Goal: Task Accomplishment & Management: Manage account settings

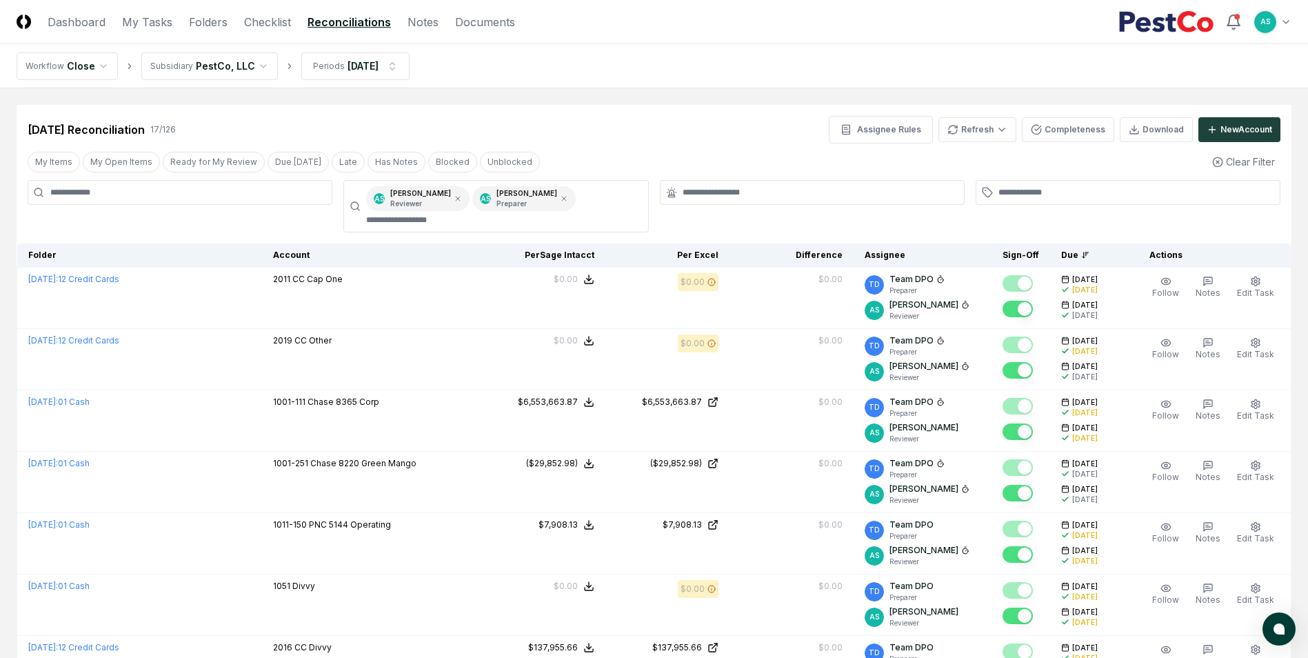
scroll to position [551, 0]
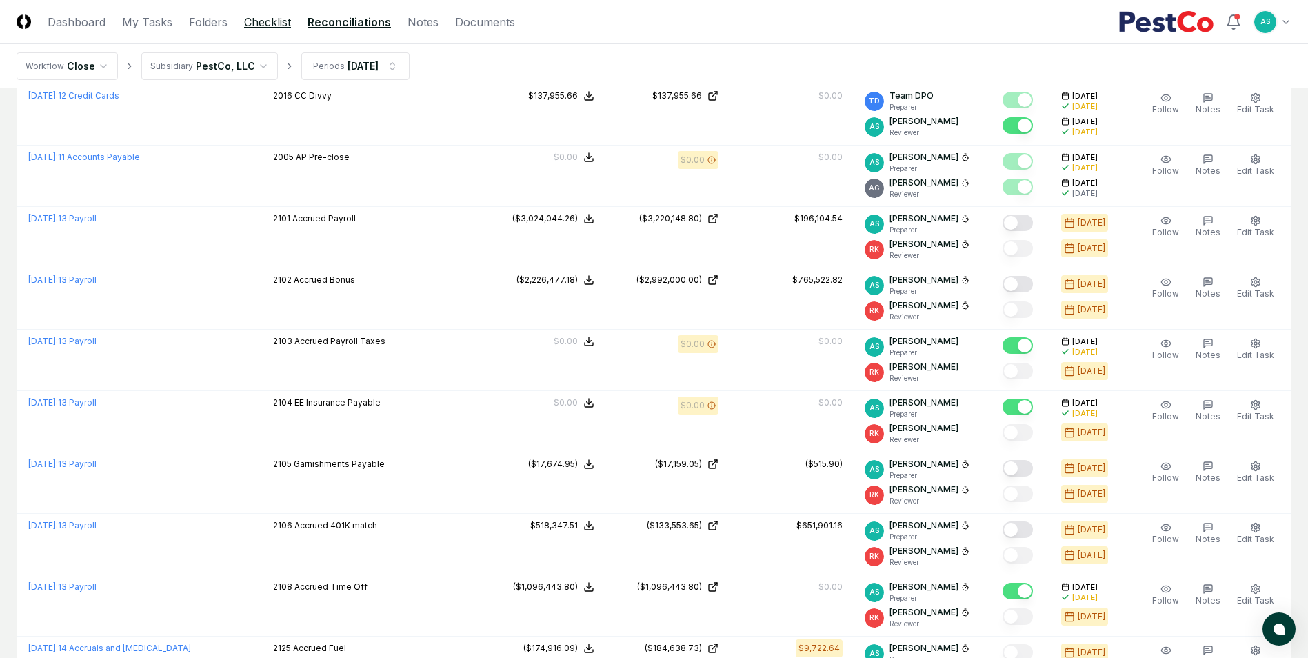
click at [267, 18] on link "Checklist" at bounding box center [267, 22] width 47 height 17
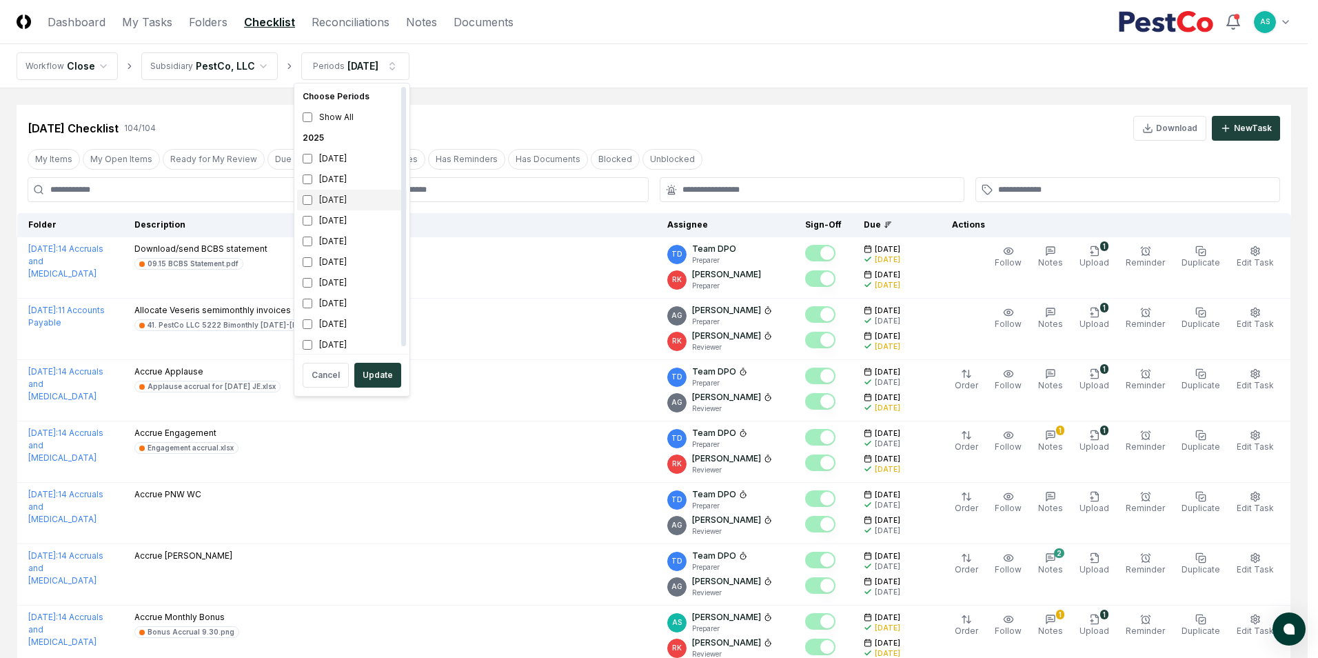
click at [305, 191] on div "[DATE]" at bounding box center [352, 200] width 110 height 21
click at [308, 173] on div "[DATE]" at bounding box center [352, 179] width 110 height 21
click at [393, 370] on button "Update" at bounding box center [377, 375] width 47 height 25
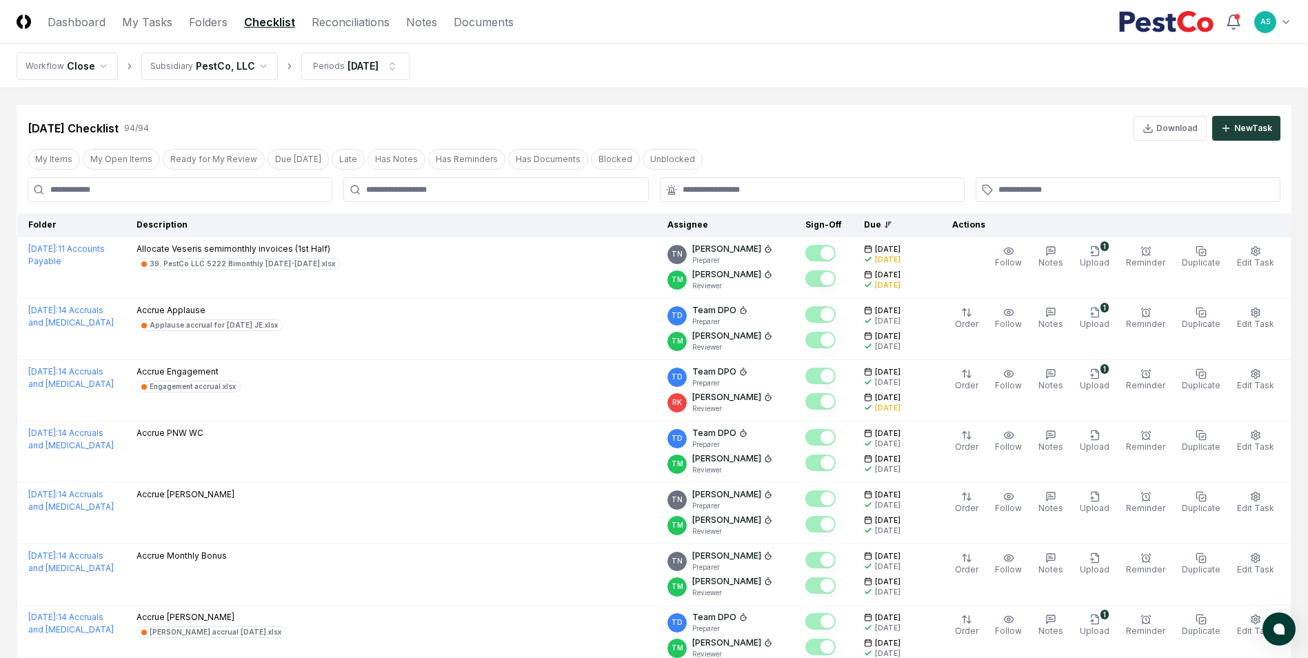
click at [296, 197] on input at bounding box center [180, 189] width 305 height 25
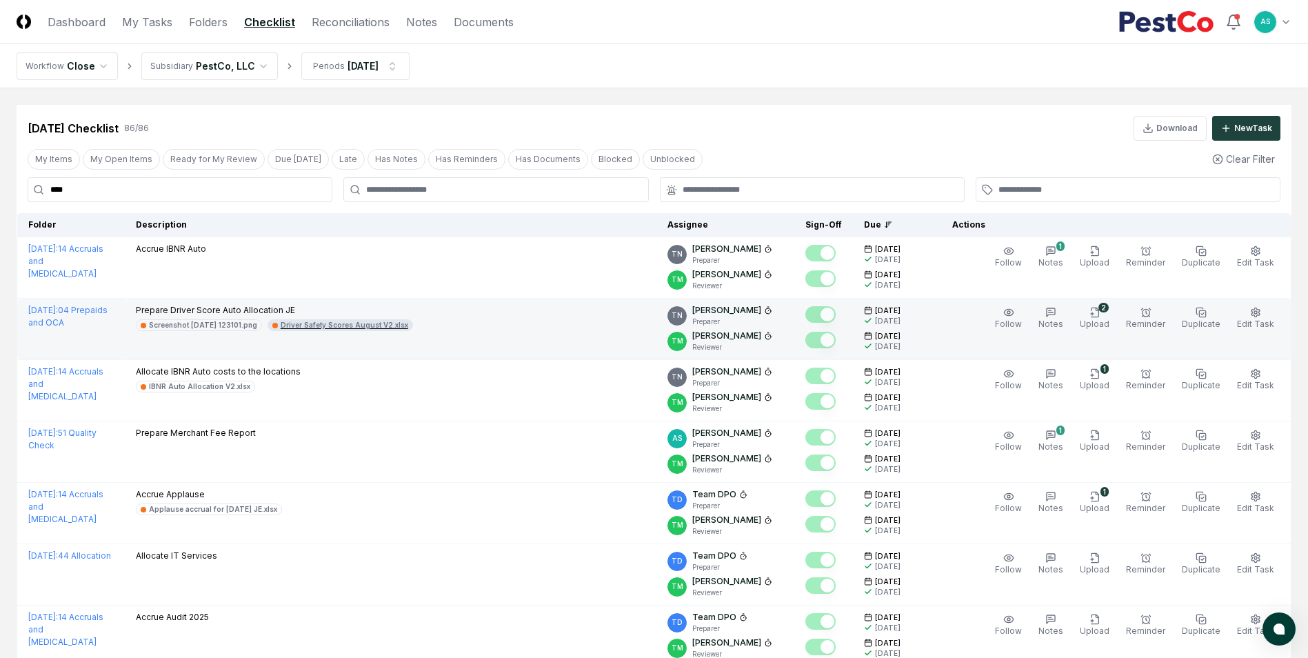
type input "****"
click at [386, 326] on div "Driver Safety Scores August V2.xlsx" at bounding box center [345, 325] width 128 height 10
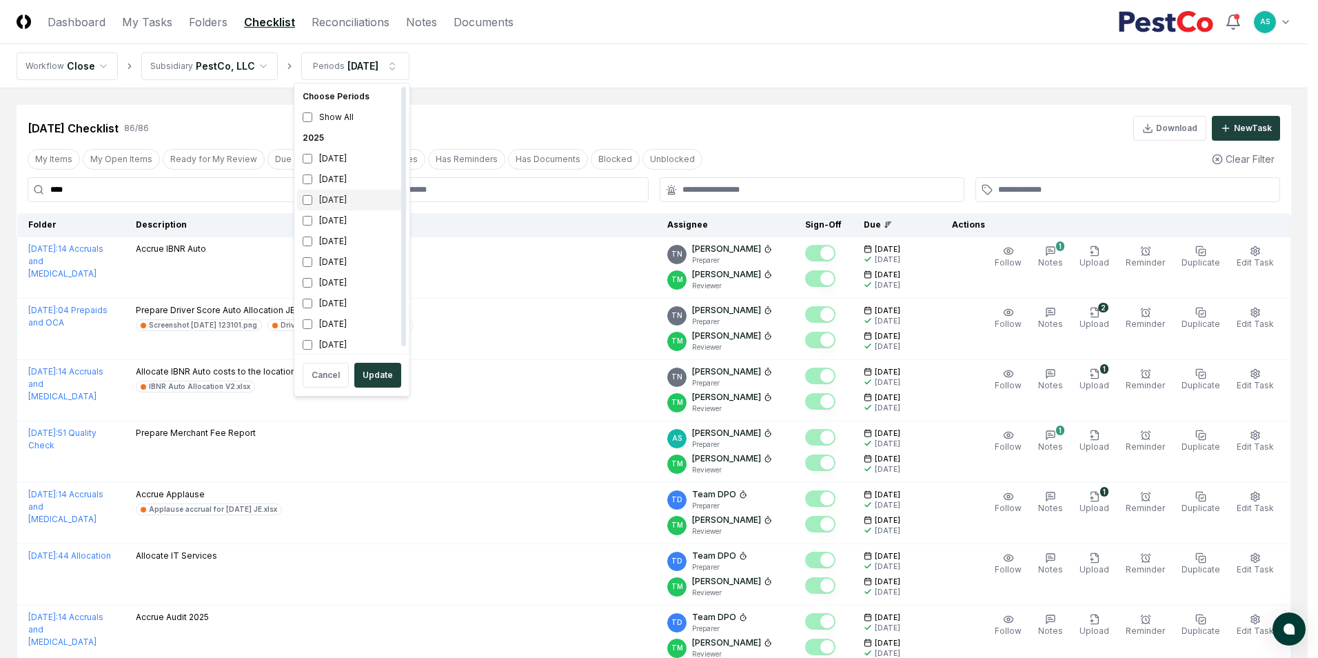
click at [312, 199] on div "[DATE]" at bounding box center [352, 200] width 110 height 21
click at [391, 383] on button "Update" at bounding box center [377, 375] width 47 height 25
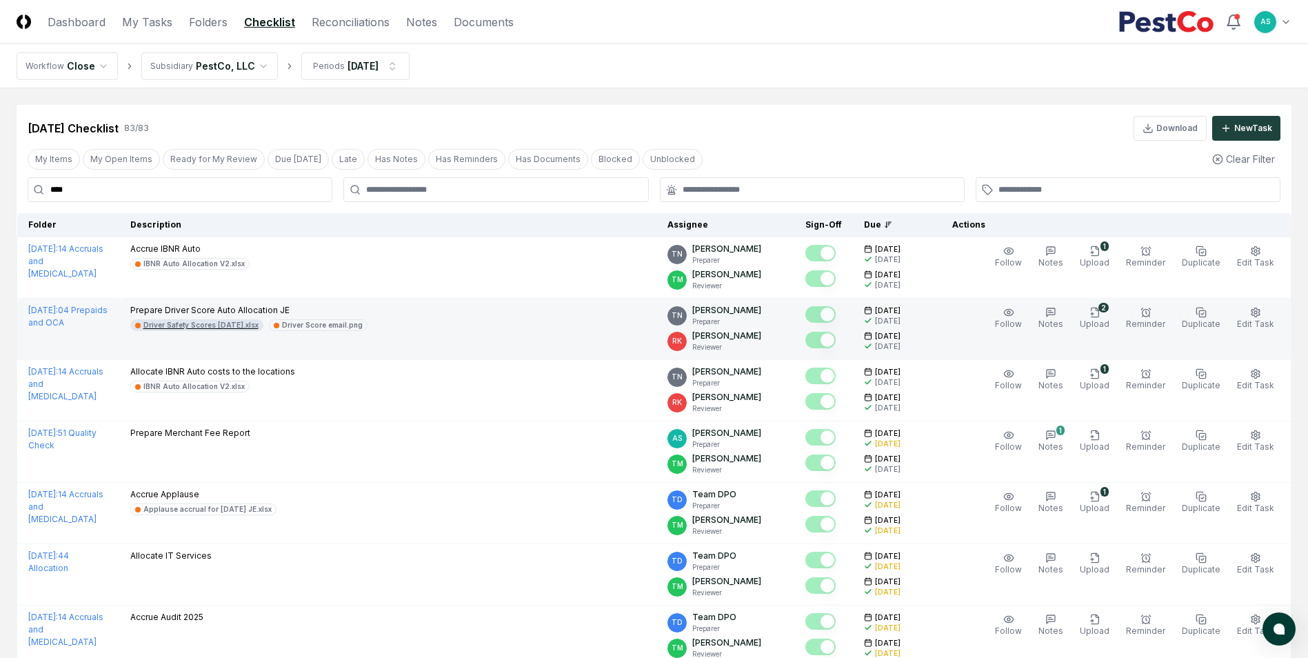
click at [235, 327] on div "Driver Safety Scores [DATE].xlsx" at bounding box center [200, 325] width 115 height 10
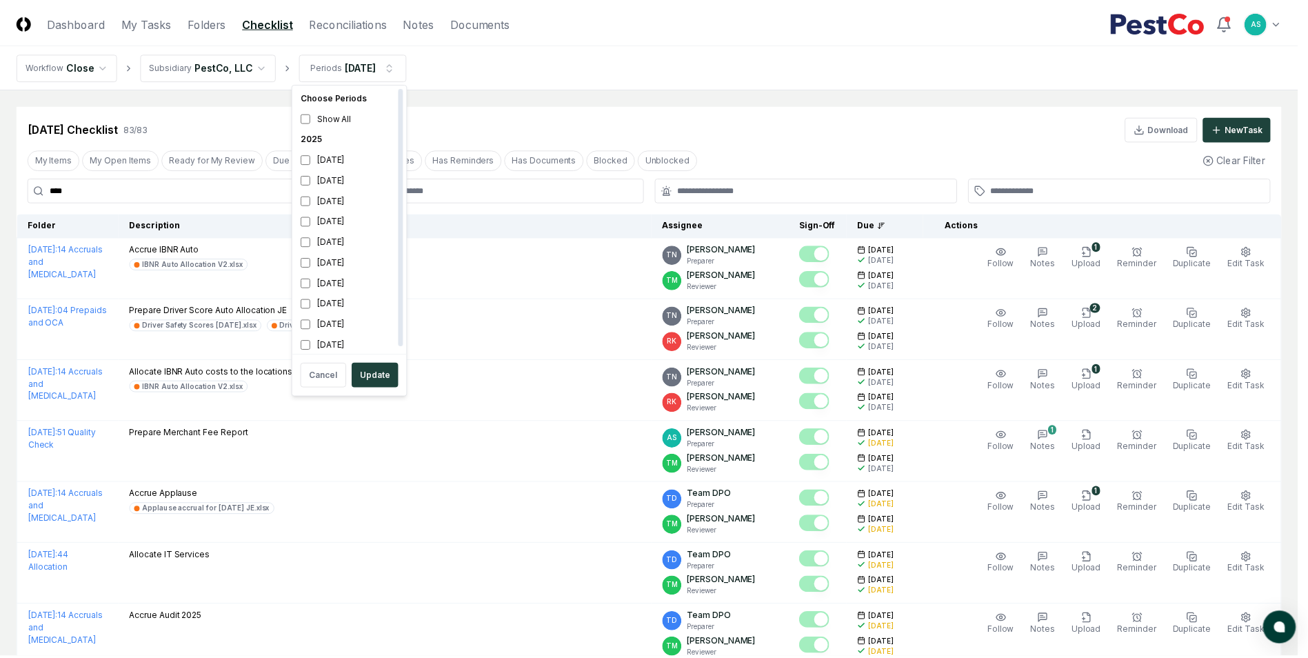
scroll to position [4, 0]
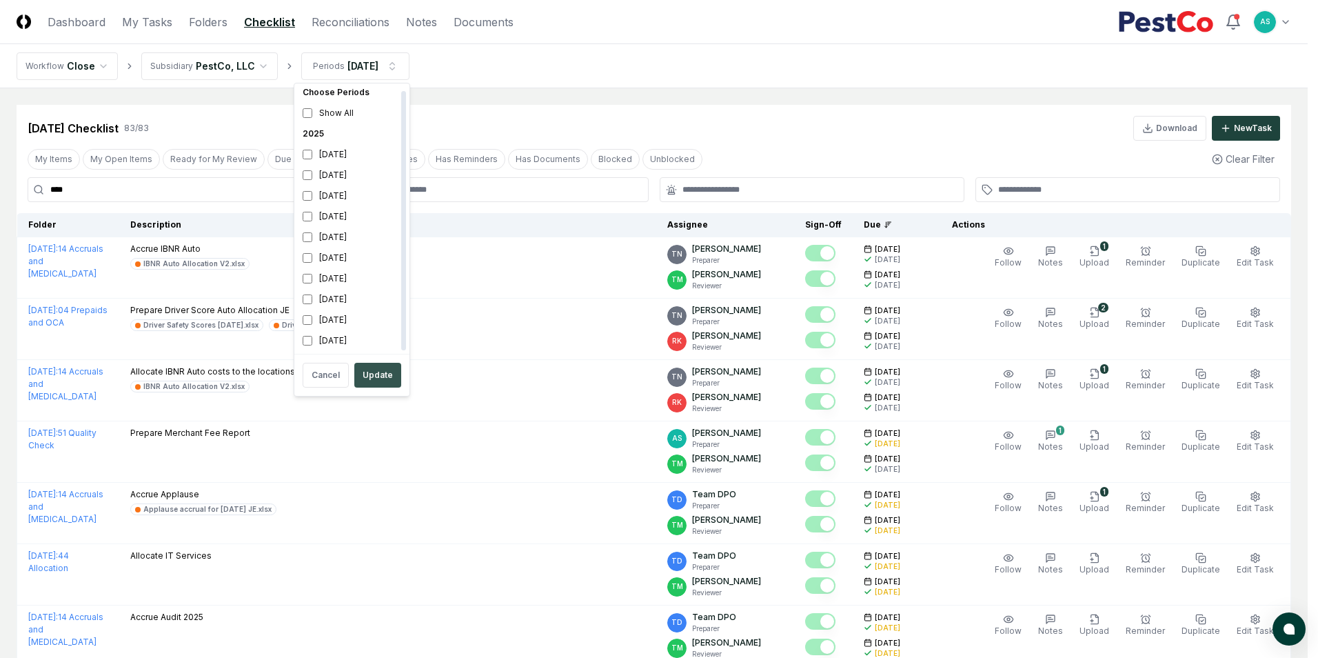
click at [380, 371] on button "Update" at bounding box center [377, 375] width 47 height 25
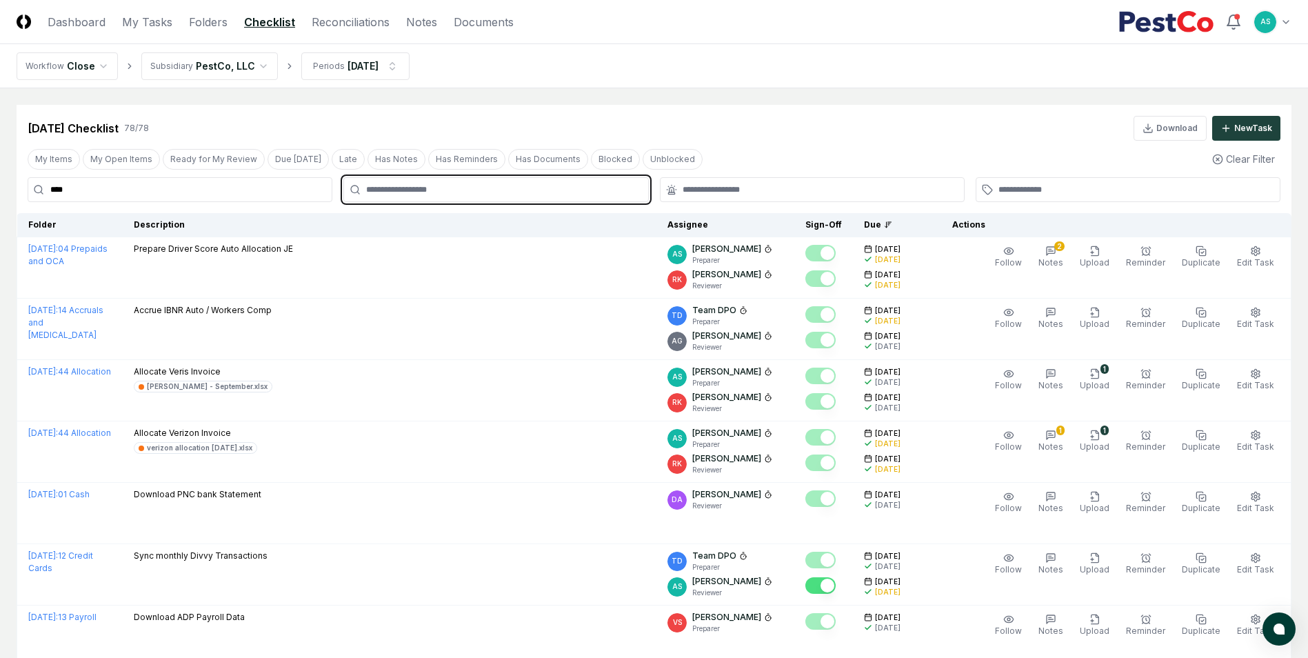
click at [456, 191] on input "text" at bounding box center [502, 189] width 273 height 12
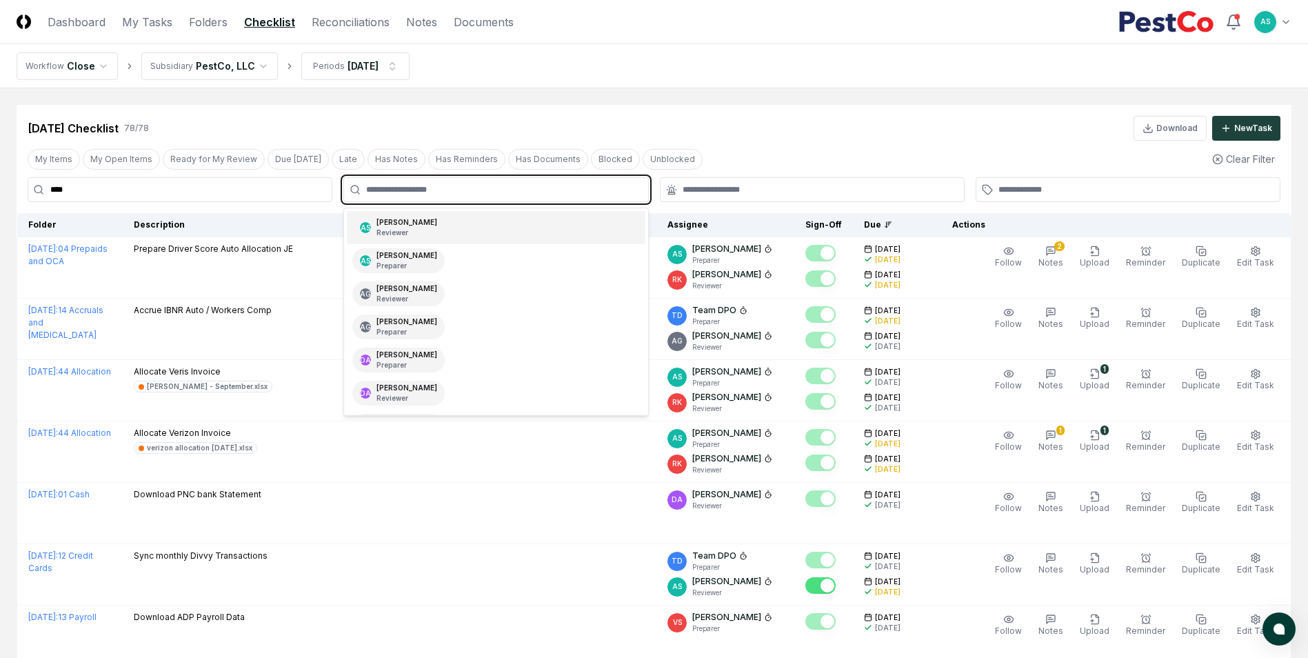
click at [460, 233] on div "AS [PERSON_NAME] Reviewer" at bounding box center [496, 227] width 298 height 33
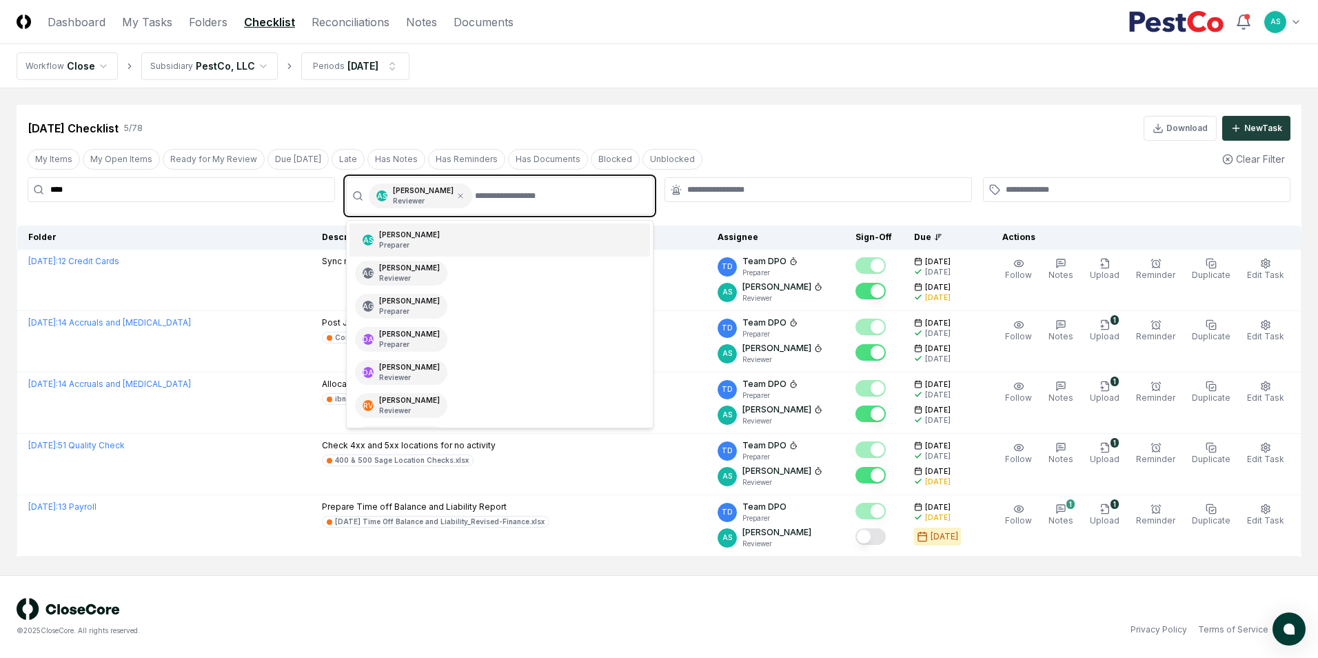
click at [464, 232] on div "AS [PERSON_NAME] Preparer" at bounding box center [499, 239] width 301 height 33
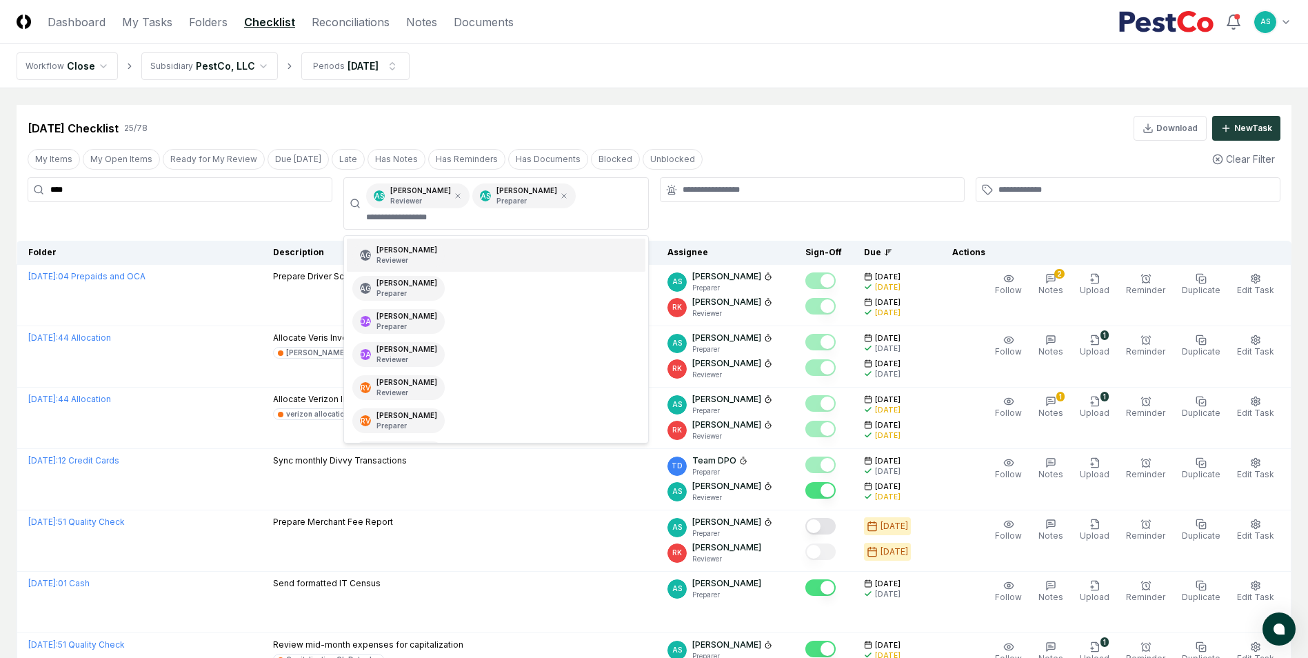
click at [798, 151] on div "My Items My Open Items Ready for My Review Due [DATE] Late Has Notes Has Remind…" at bounding box center [654, 159] width 1275 height 26
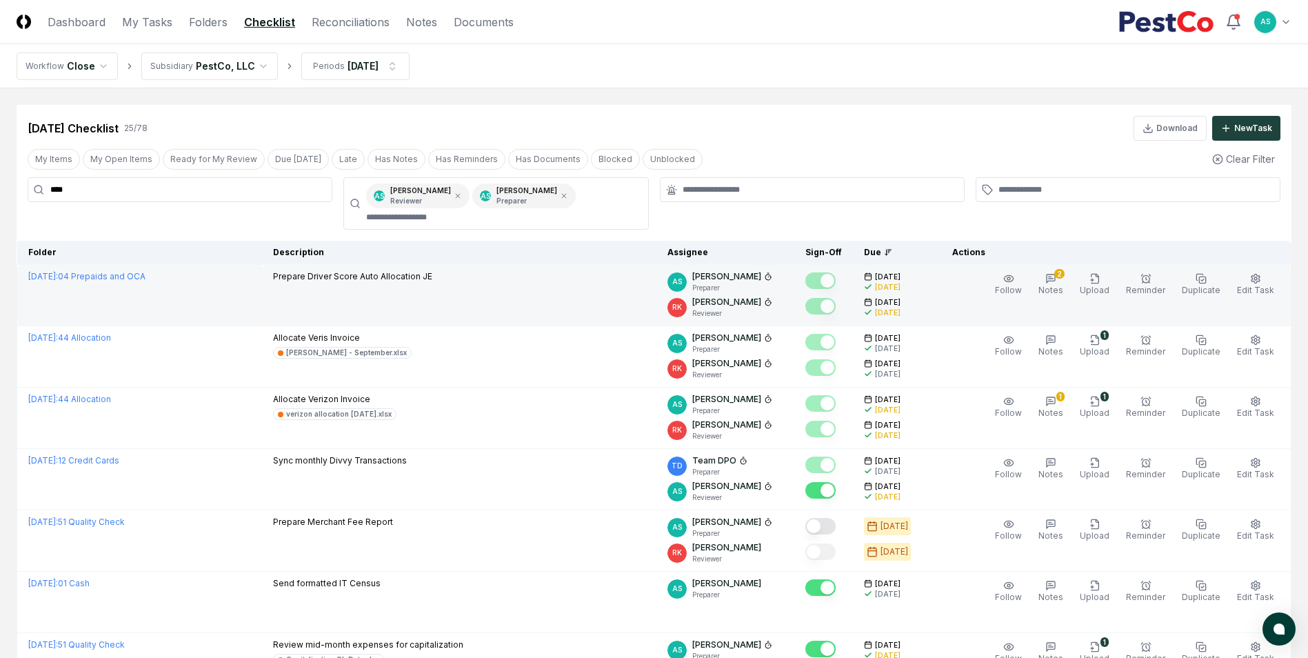
click at [570, 301] on td "Prepare Driver Score Auto Allocation JE" at bounding box center [459, 295] width 395 height 61
click at [1091, 288] on span "Upload" at bounding box center [1094, 290] width 30 height 10
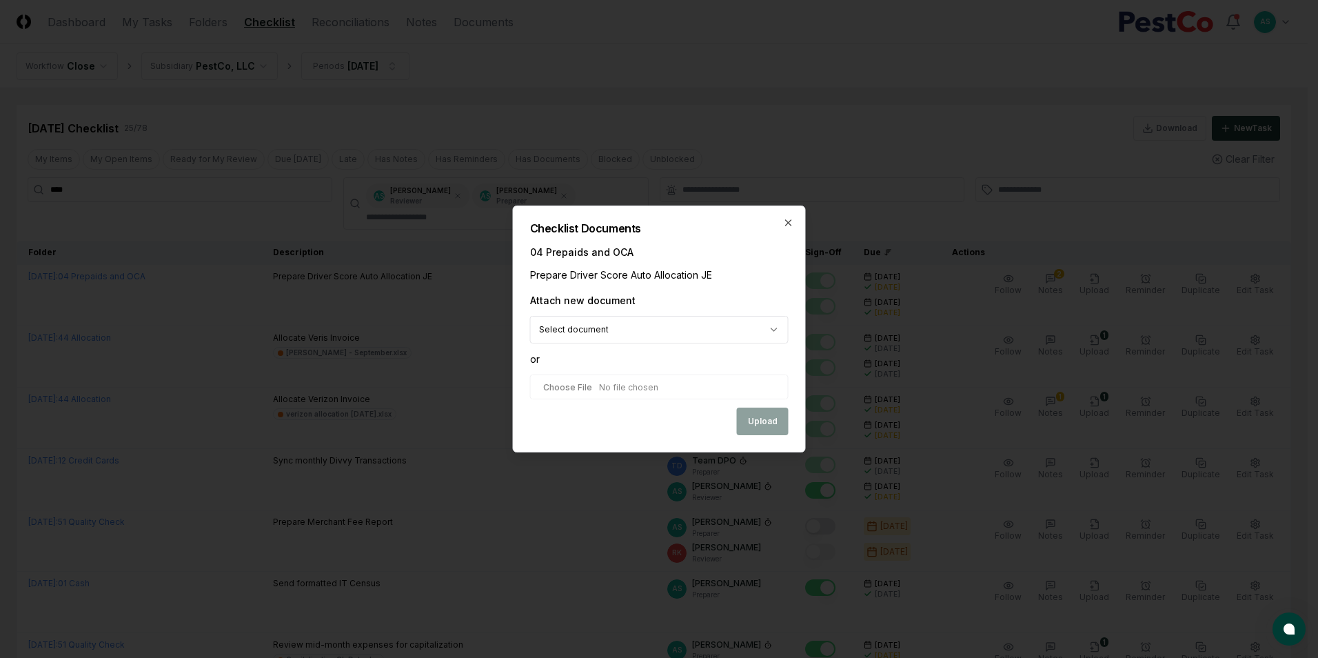
click at [555, 392] on input "file" at bounding box center [659, 386] width 258 height 25
type input "**********"
click at [751, 427] on button "Upload" at bounding box center [763, 423] width 52 height 28
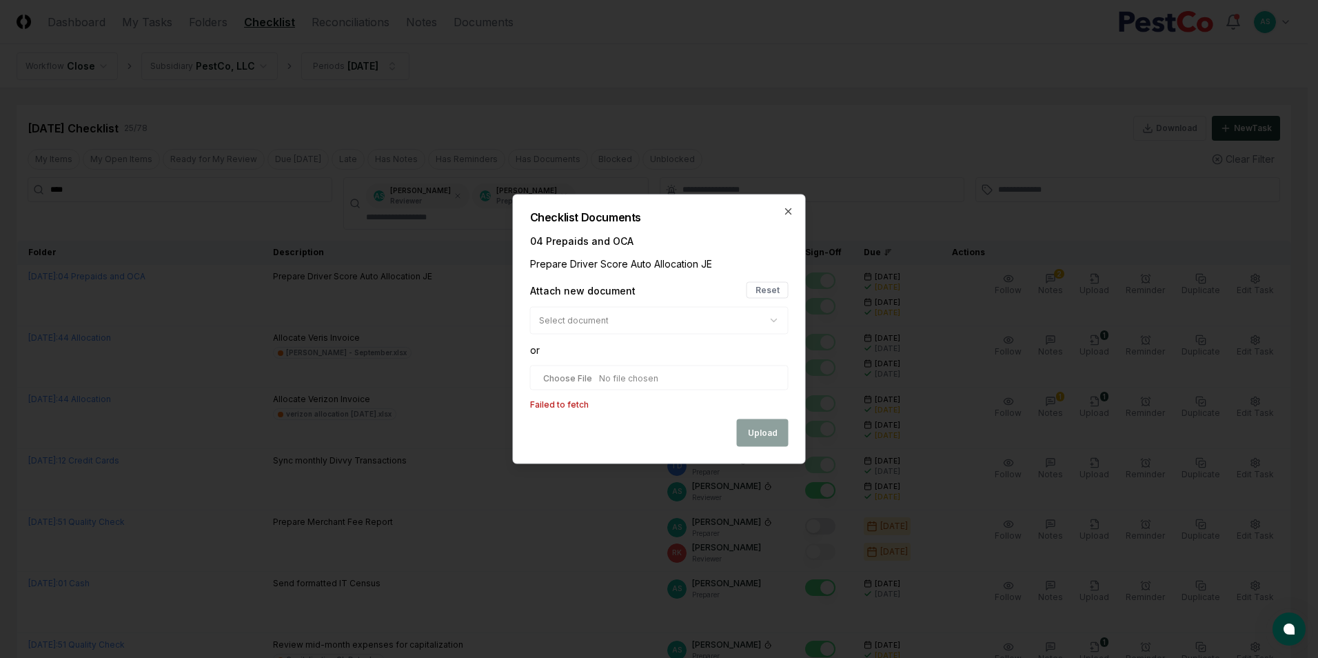
click at [752, 438] on div "Upload" at bounding box center [659, 433] width 258 height 28
click at [774, 270] on div "Prepare Driver Score Auto Allocation JE" at bounding box center [659, 263] width 258 height 14
click at [773, 282] on button "Reset" at bounding box center [768, 290] width 42 height 17
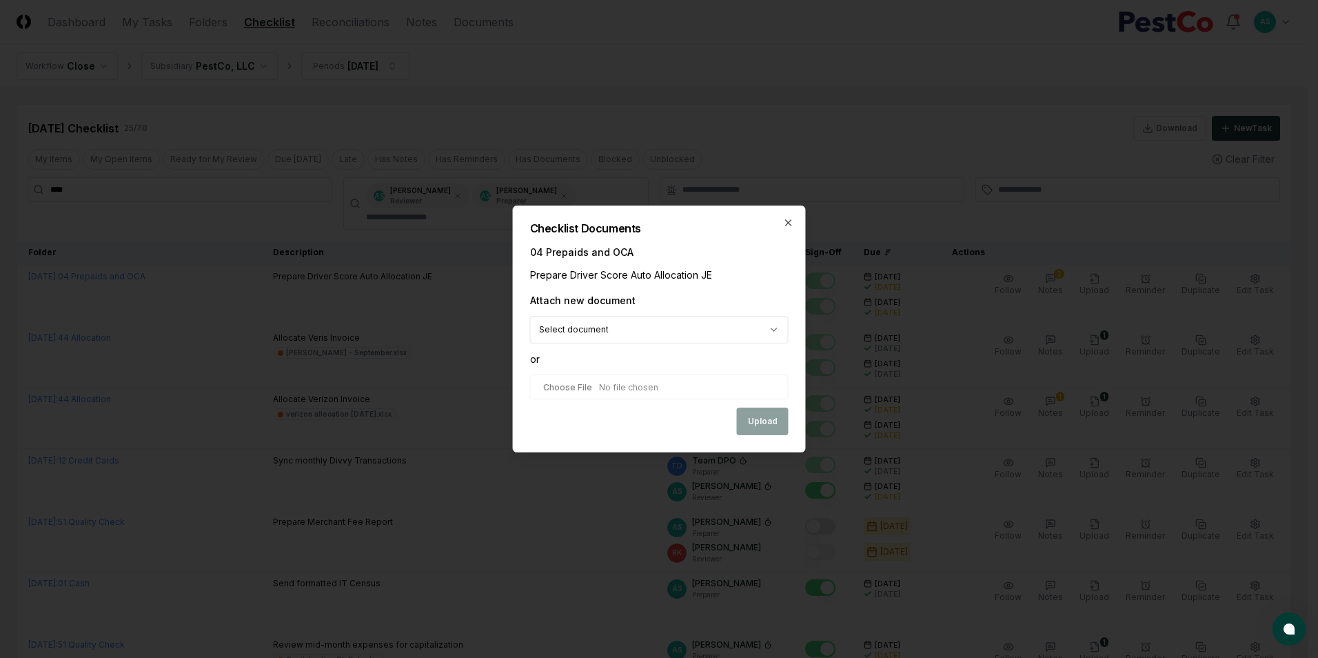
click at [718, 376] on input "file" at bounding box center [659, 386] width 258 height 25
type input "**********"
click at [774, 433] on button "Upload" at bounding box center [763, 423] width 52 height 28
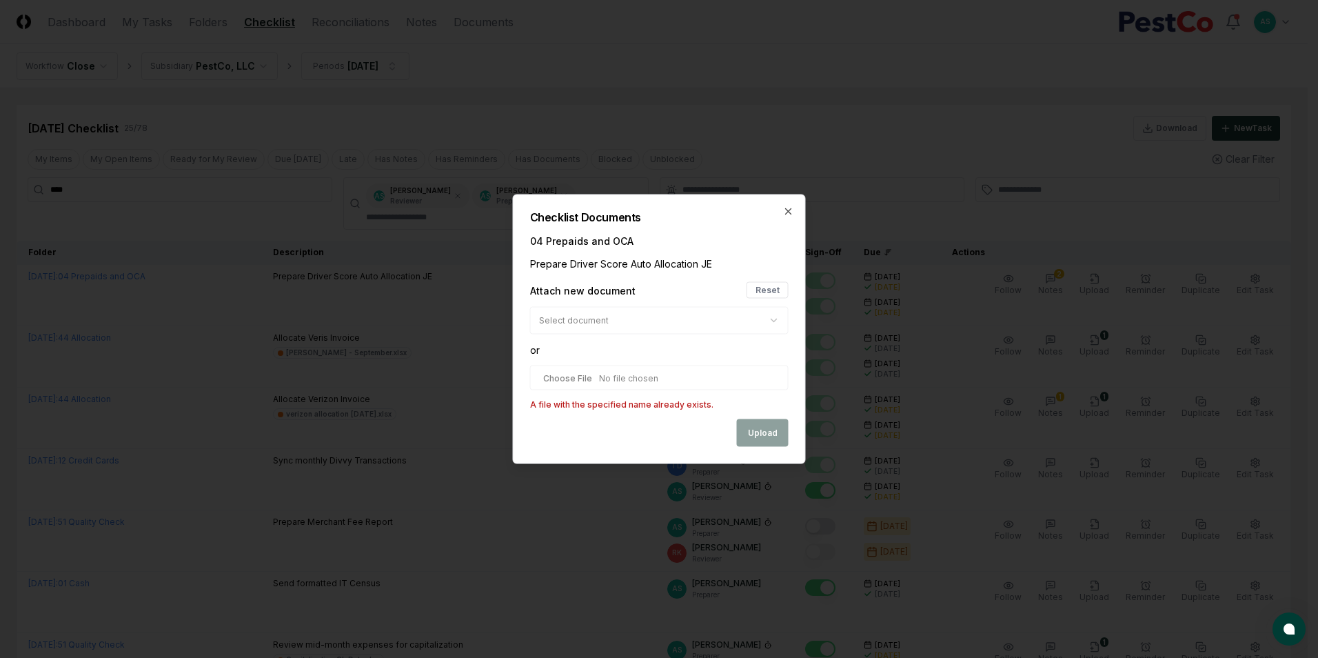
click at [779, 219] on h2 "Checklist Documents" at bounding box center [659, 217] width 258 height 11
click at [789, 219] on div "**********" at bounding box center [659, 329] width 293 height 270
click at [791, 210] on icon "button" at bounding box center [788, 211] width 11 height 11
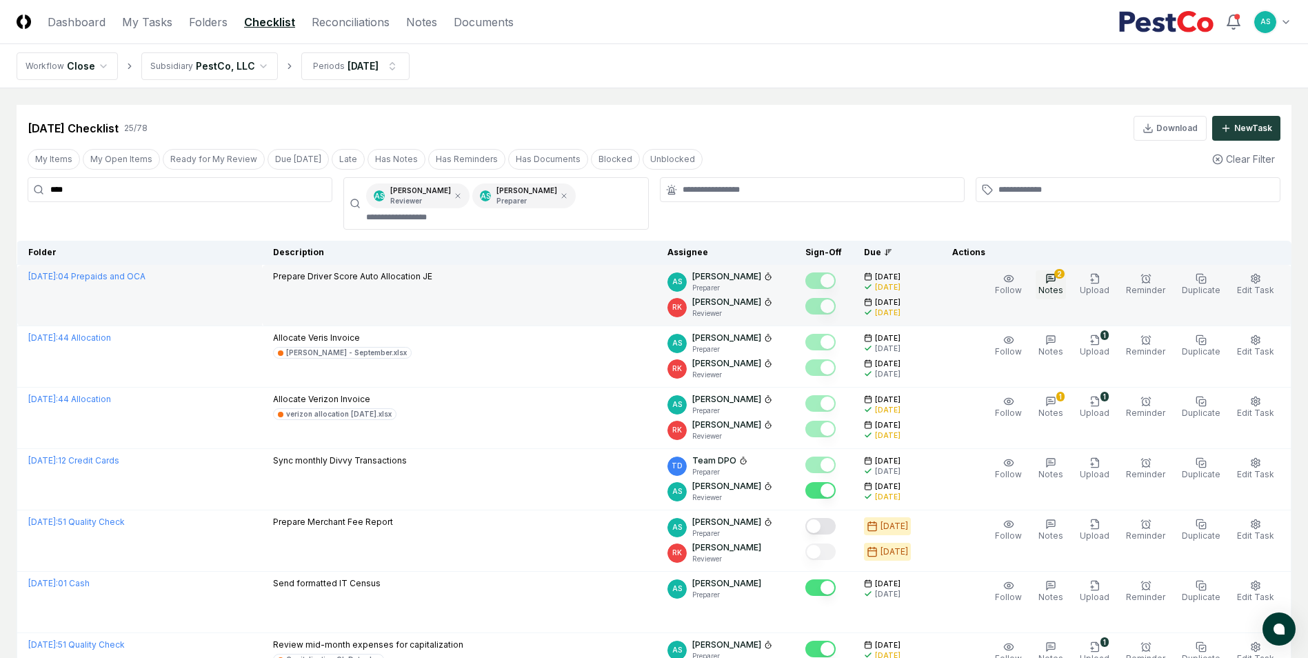
click at [1055, 291] on span "Notes" at bounding box center [1050, 290] width 25 height 10
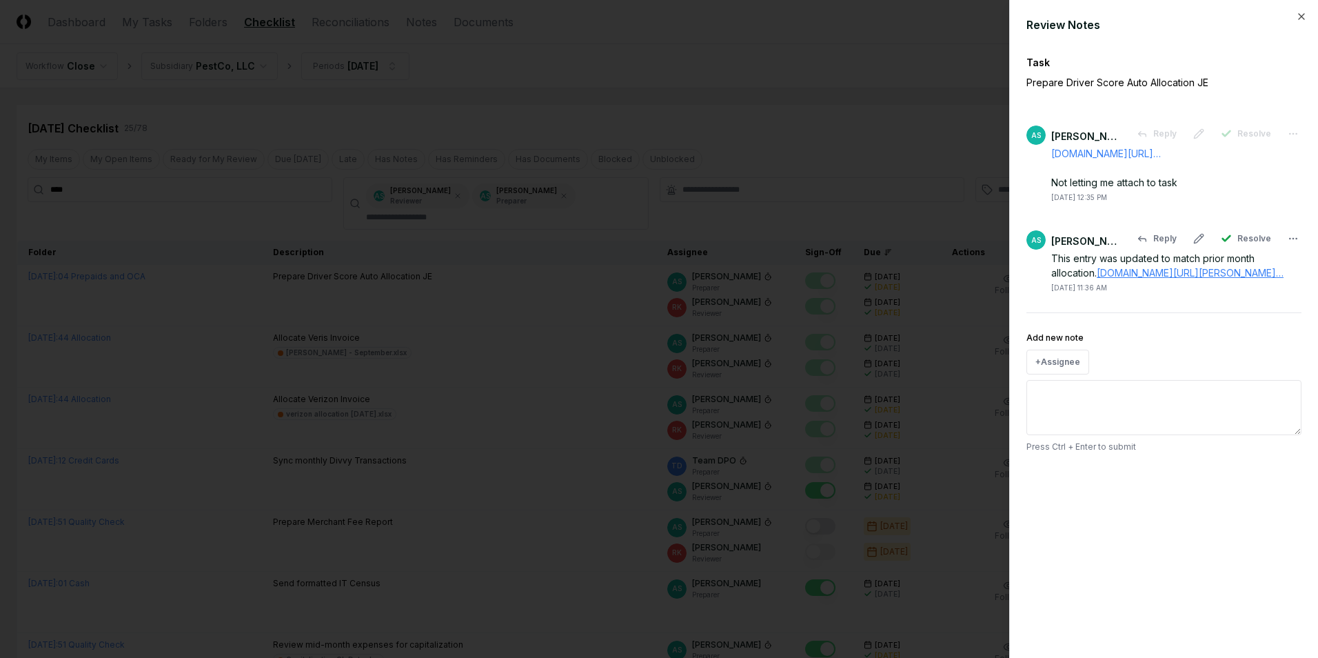
click at [1130, 278] on link "[DOMAIN_NAME][URL][PERSON_NAME]…" at bounding box center [1190, 273] width 187 height 12
click at [1092, 435] on textarea "Add new note" at bounding box center [1163, 407] width 275 height 55
click at [1245, 316] on div "Close" at bounding box center [1262, 308] width 81 height 21
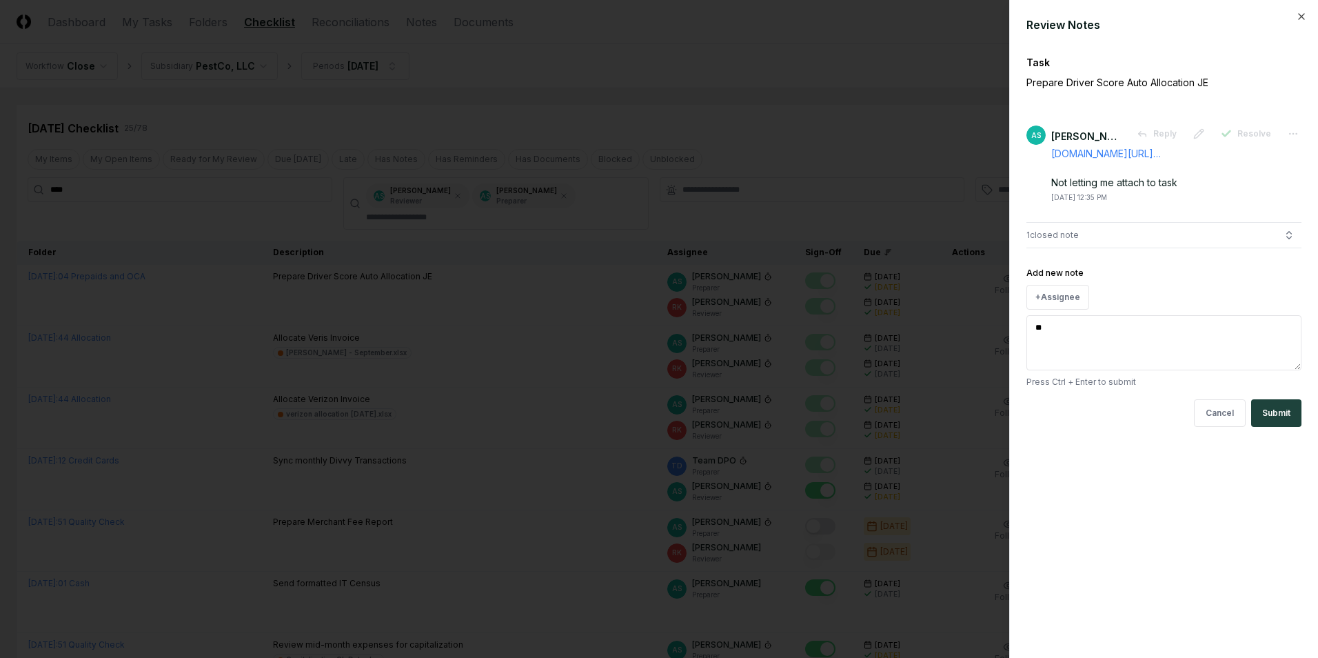
click at [1161, 345] on textarea "**" at bounding box center [1163, 342] width 275 height 55
type textarea "*"
paste textarea "**********"
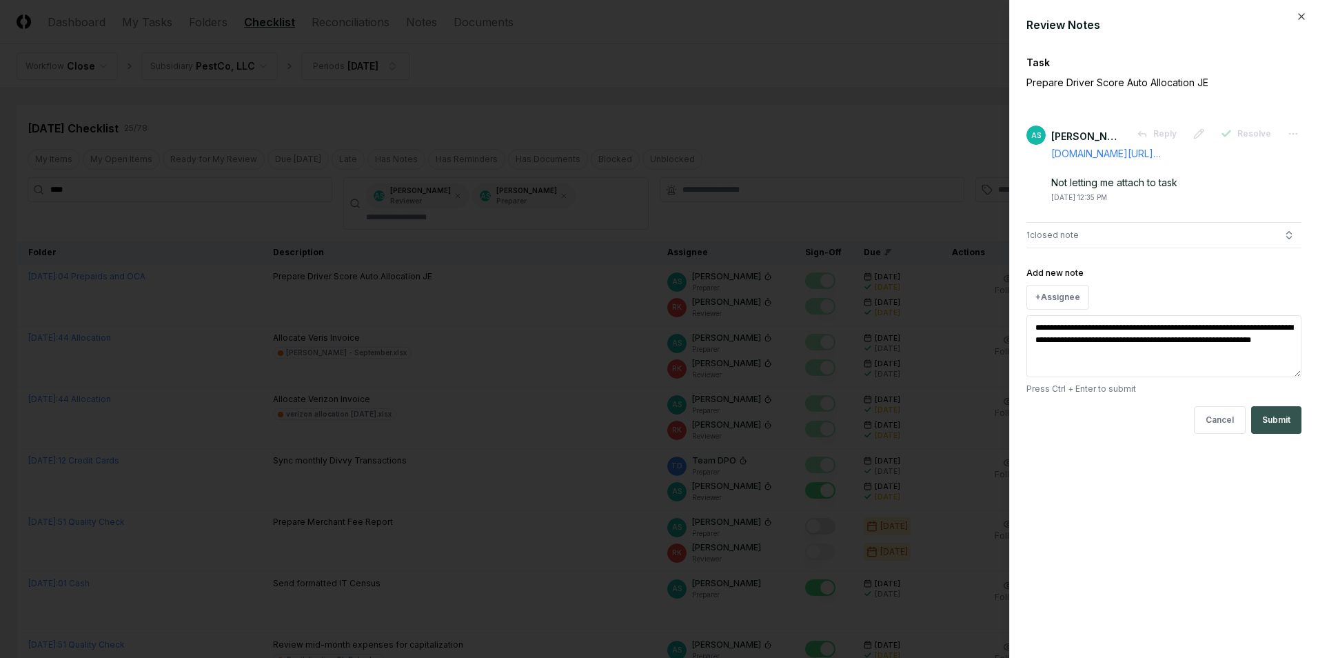
type textarea "**********"
click at [1283, 434] on button "Submit" at bounding box center [1276, 420] width 50 height 28
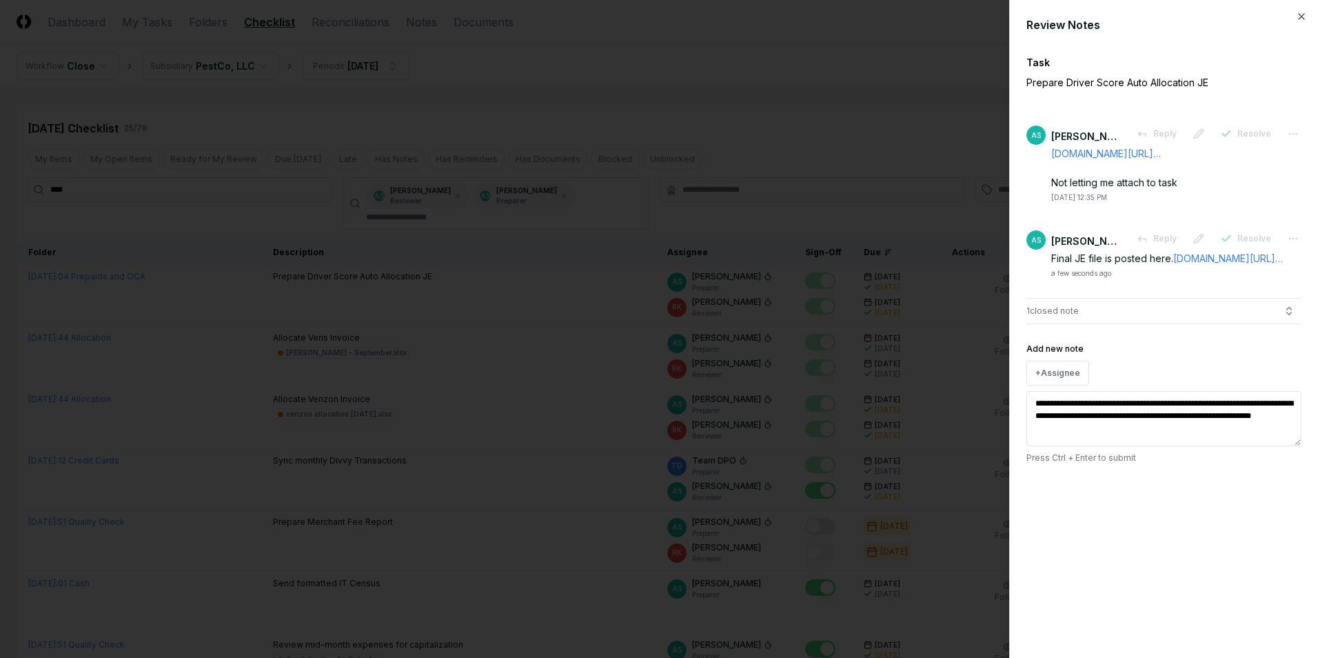
click at [446, 109] on div at bounding box center [659, 329] width 1318 height 658
